Goal: Obtain resource: Download file/media

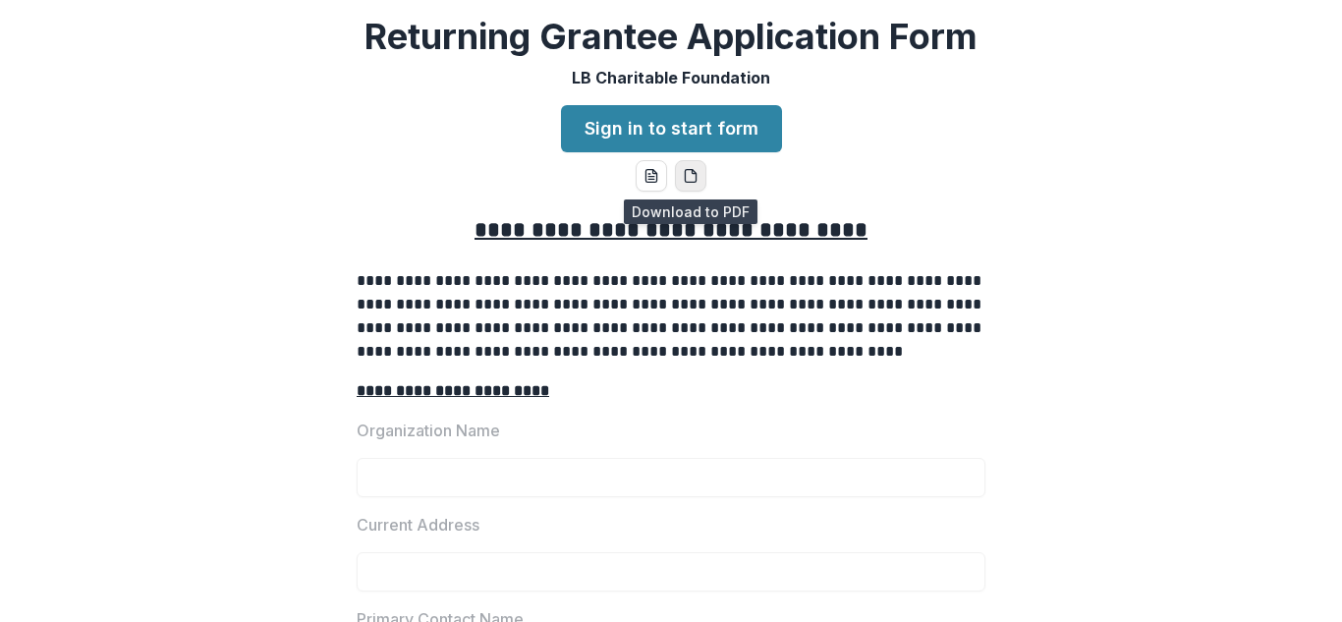
click at [684, 178] on icon "pdf-download" at bounding box center [691, 176] width 16 height 16
